Goal: Task Accomplishment & Management: Complete application form

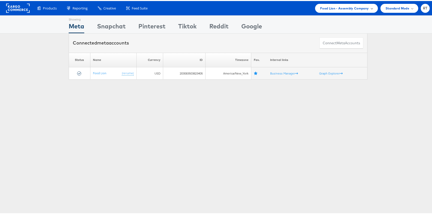
click at [358, 6] on span "Food Lion - Assembly Company" at bounding box center [344, 7] width 49 height 5
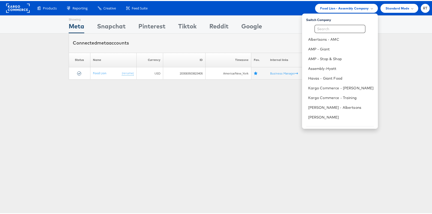
click at [234, 41] on div "Connected meta accounts Connect meta Accounts" at bounding box center [218, 41] width 299 height 19
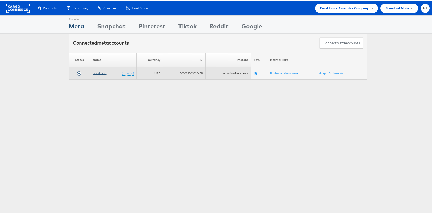
click at [93, 74] on link "Food Lion" at bounding box center [100, 72] width 14 height 4
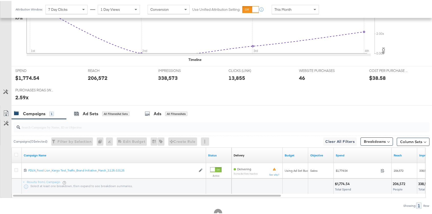
scroll to position [185, 0]
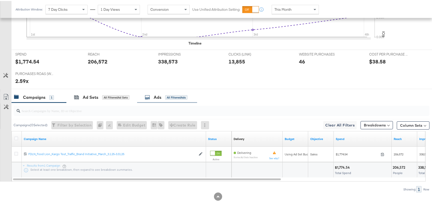
click at [175, 98] on div "All Filtered Ads" at bounding box center [176, 96] width 22 height 5
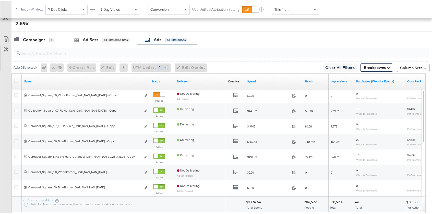
scroll to position [0, 0]
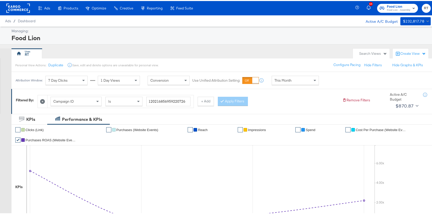
click at [13, 9] on rect at bounding box center [18, 7] width 24 height 9
click at [12, 9] on rect at bounding box center [18, 7] width 24 height 9
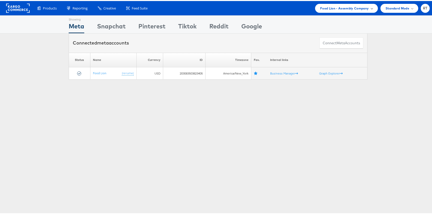
click at [354, 6] on span "Food Lion - Assembly Company" at bounding box center [344, 7] width 49 height 5
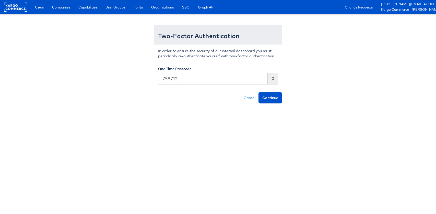
type input "758712"
click at [259, 92] on button "Continue" at bounding box center [271, 97] width 24 height 11
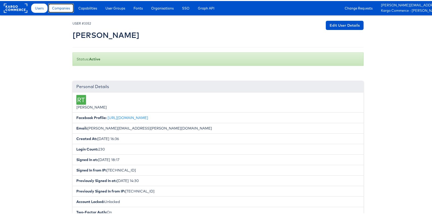
click at [58, 7] on span "Companies" at bounding box center [61, 7] width 18 height 5
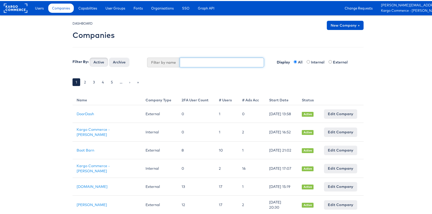
click at [240, 59] on input "text" at bounding box center [222, 61] width 84 height 10
type input "giant"
click at [90, 56] on button "Active" at bounding box center [99, 60] width 18 height 9
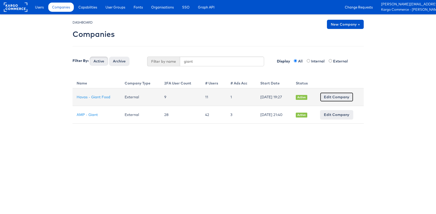
click at [341, 97] on link "Edit Company" at bounding box center [336, 96] width 33 height 9
click at [94, 98] on link "Havas - Giant Food" at bounding box center [94, 97] width 34 height 5
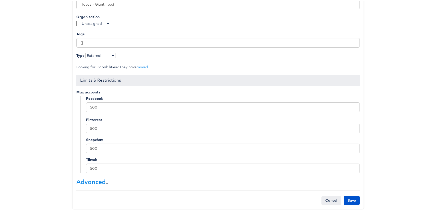
scroll to position [86, 0]
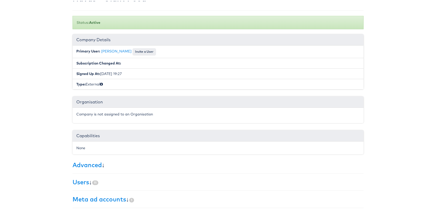
scroll to position [86, 0]
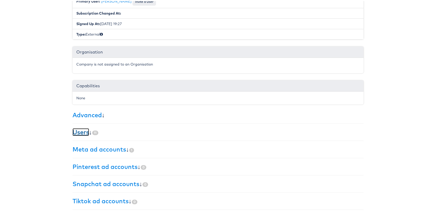
click at [78, 130] on link "Users" at bounding box center [81, 131] width 17 height 8
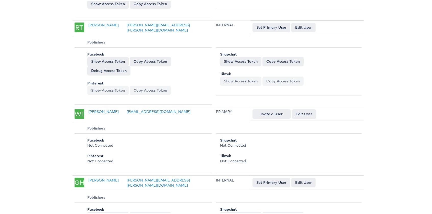
scroll to position [307, 0]
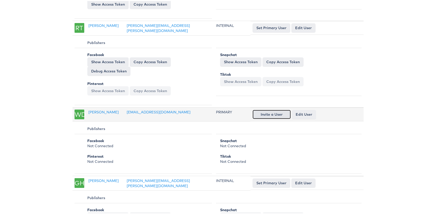
click at [280, 114] on button "Invite a User" at bounding box center [272, 113] width 38 height 9
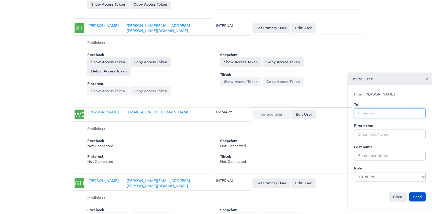
click at [387, 111] on input "email" at bounding box center [390, 112] width 72 height 10
paste input "maite.cezario@havasmedia.com"
type input "maite.cezario@havasmedia.com"
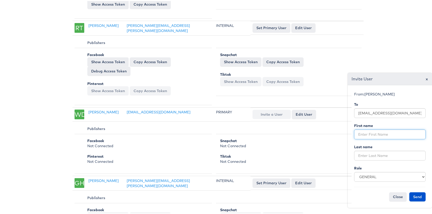
click at [376, 131] on input "text" at bounding box center [390, 133] width 72 height 10
type input "Maite"
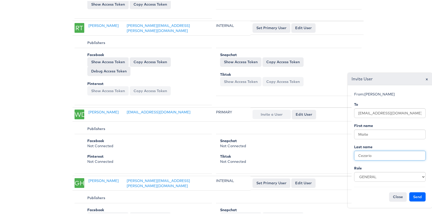
type input "Cezario"
click at [413, 197] on button "Send" at bounding box center [418, 195] width 16 height 9
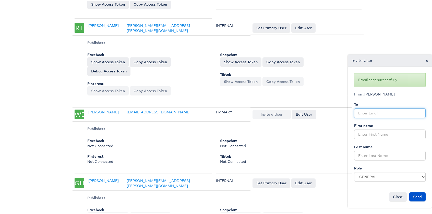
click at [362, 112] on input "email" at bounding box center [390, 112] width 72 height 10
paste input "reilly.murphy@havasmedia.com"
type input "reilly.murphy@havasmedia.com"
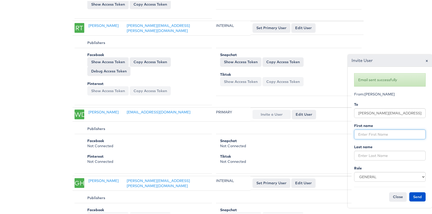
click at [364, 137] on input "text" at bounding box center [390, 133] width 72 height 10
type input "r"
type input "Reilly"
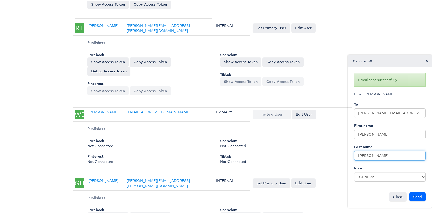
type input "Murphy"
click at [415, 196] on button "Send" at bounding box center [418, 195] width 16 height 9
